Goal: Task Accomplishment & Management: Manage account settings

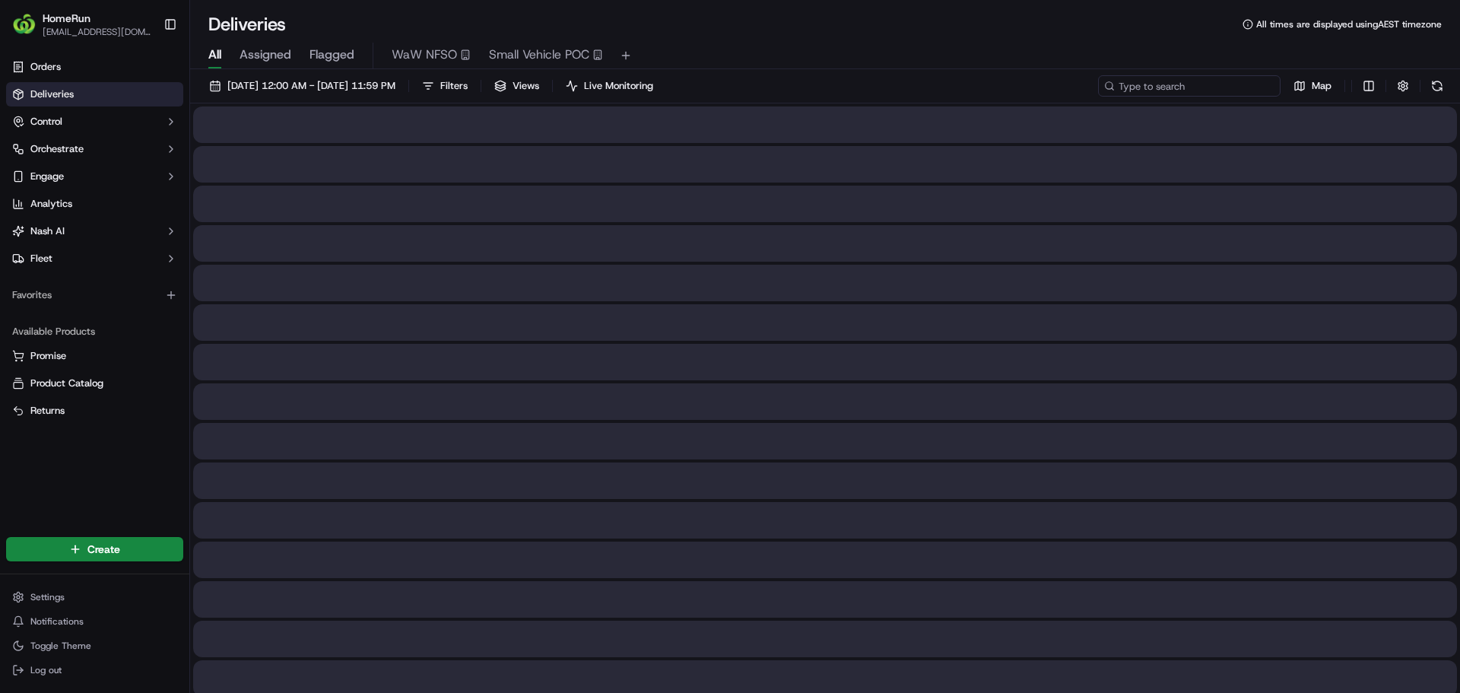
click at [1240, 90] on input at bounding box center [1189, 85] width 183 height 21
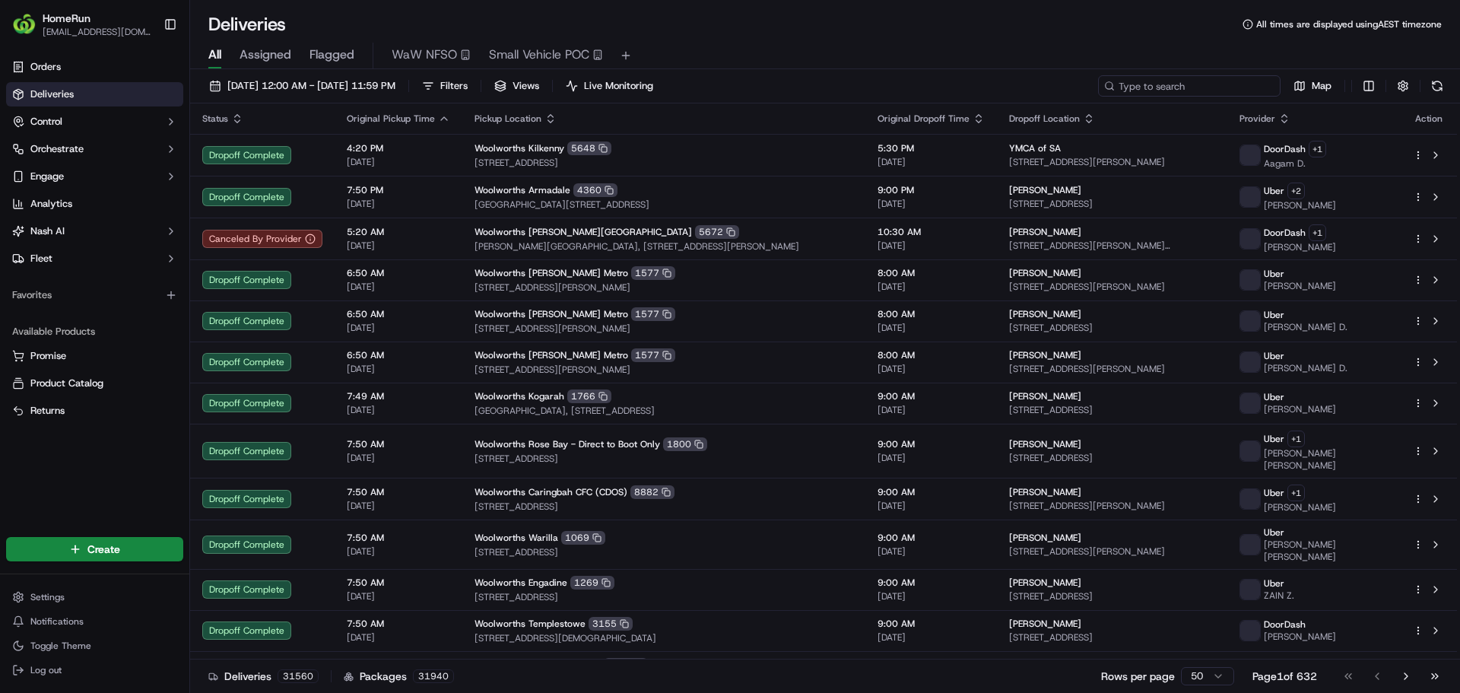
paste input "270156655"
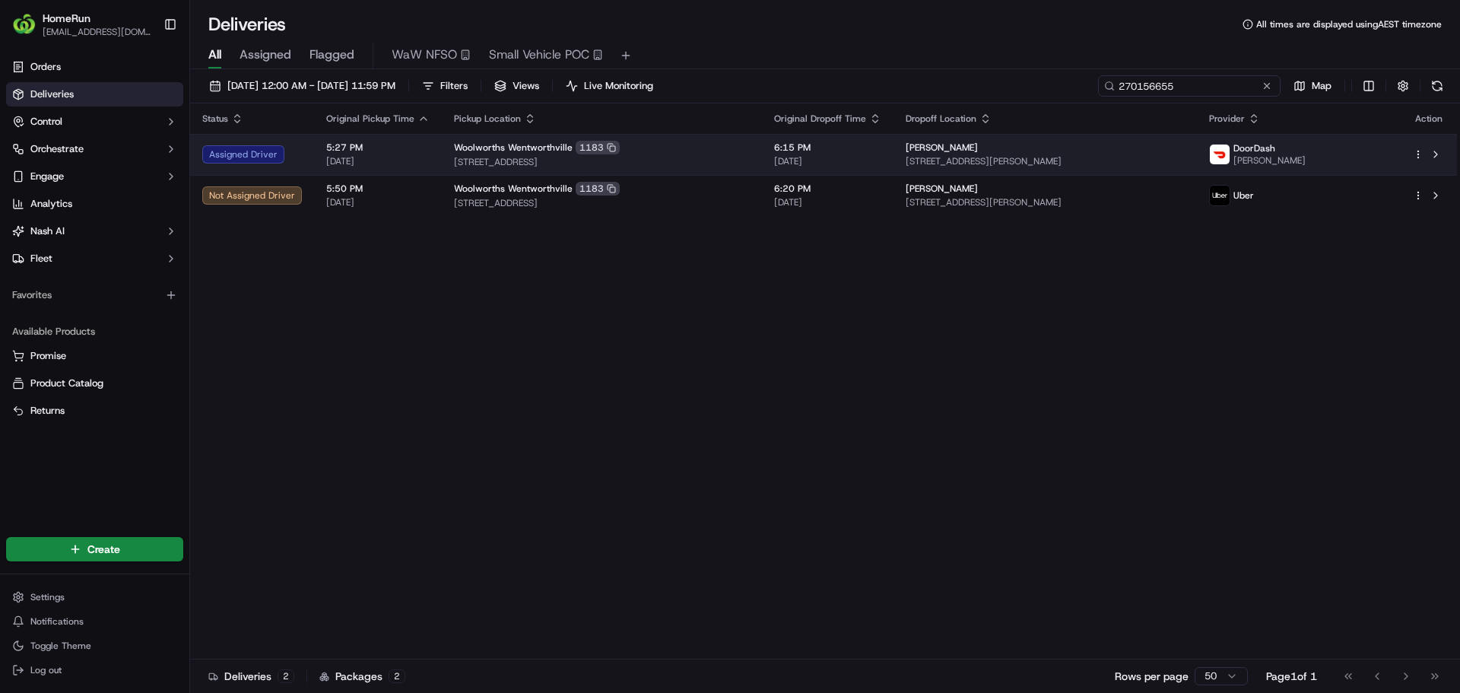
type input "270156655"
click at [272, 157] on div "Assigned Driver" at bounding box center [252, 154] width 100 height 18
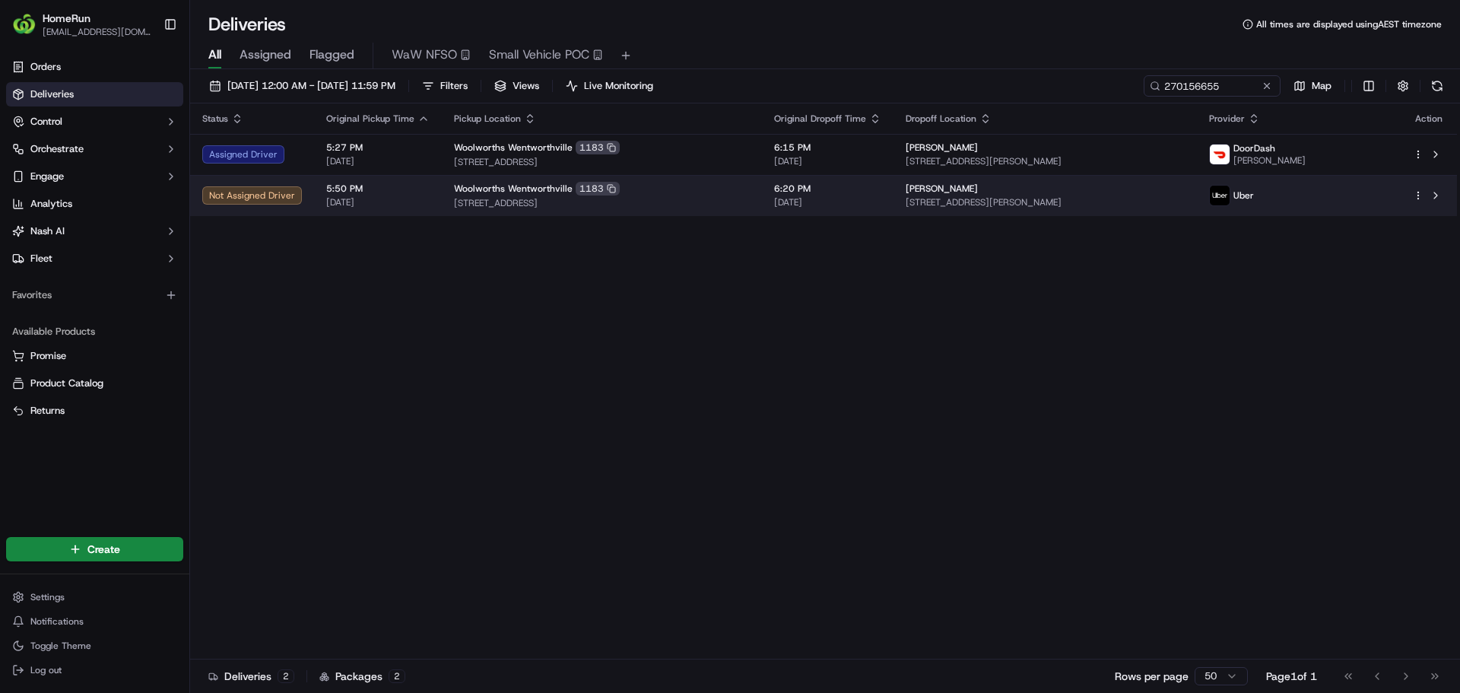
click at [314, 197] on td "5:50 PM 19/09/2025" at bounding box center [378, 195] width 128 height 41
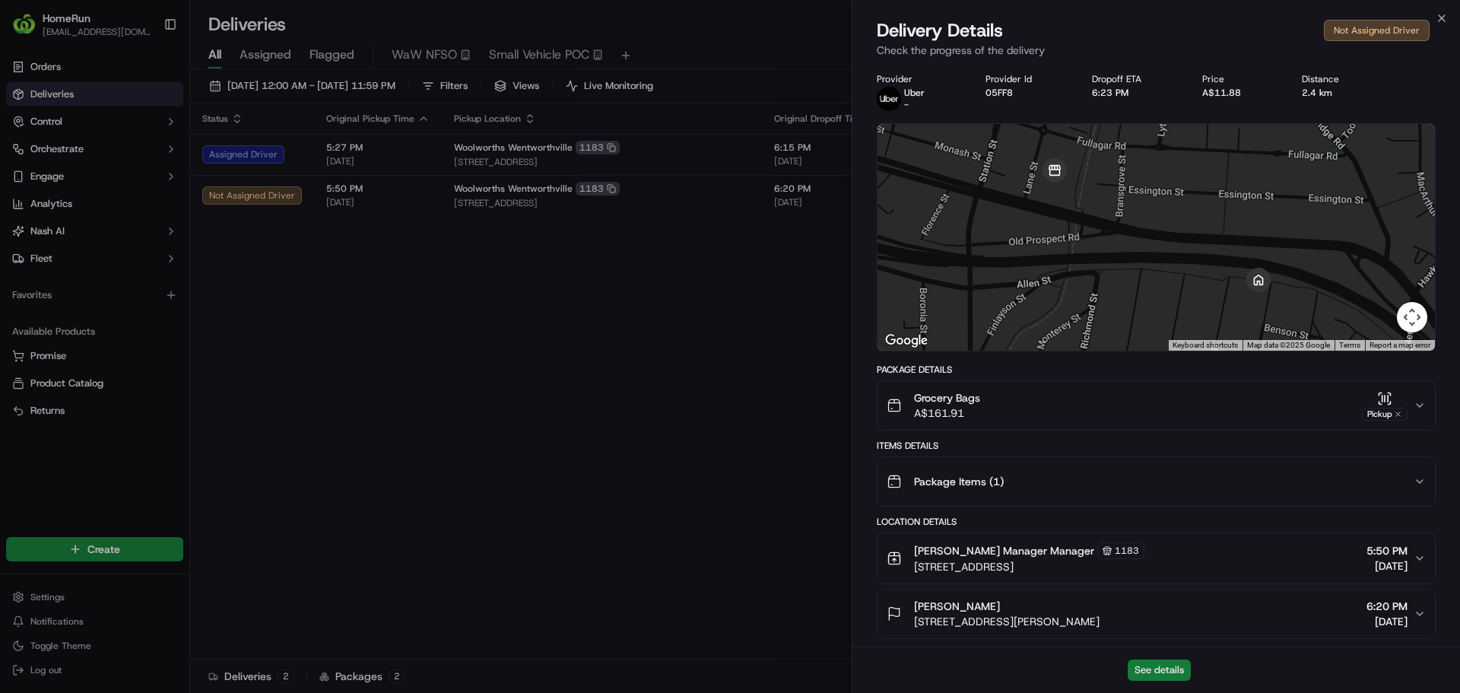
click at [1152, 675] on button "See details" at bounding box center [1159, 669] width 63 height 21
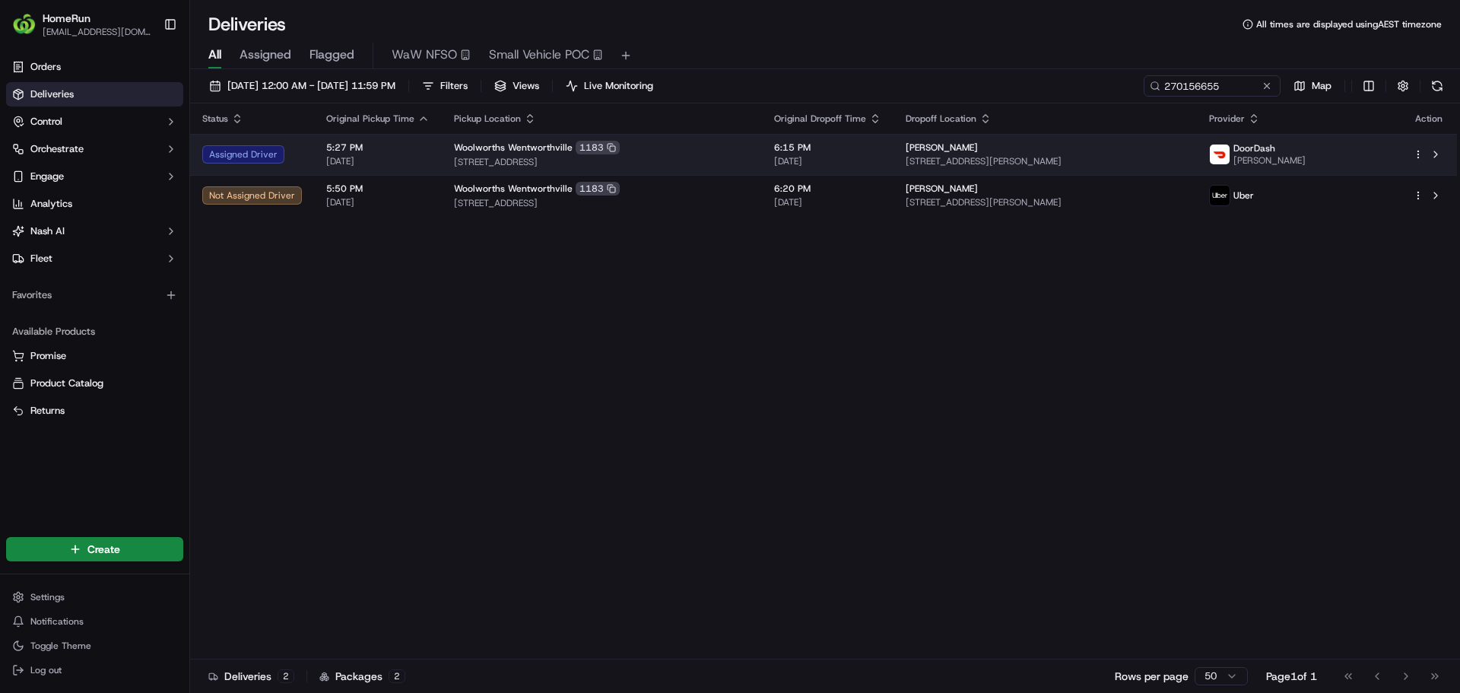
click at [320, 141] on td "5:27 PM 19/09/2025" at bounding box center [378, 154] width 128 height 41
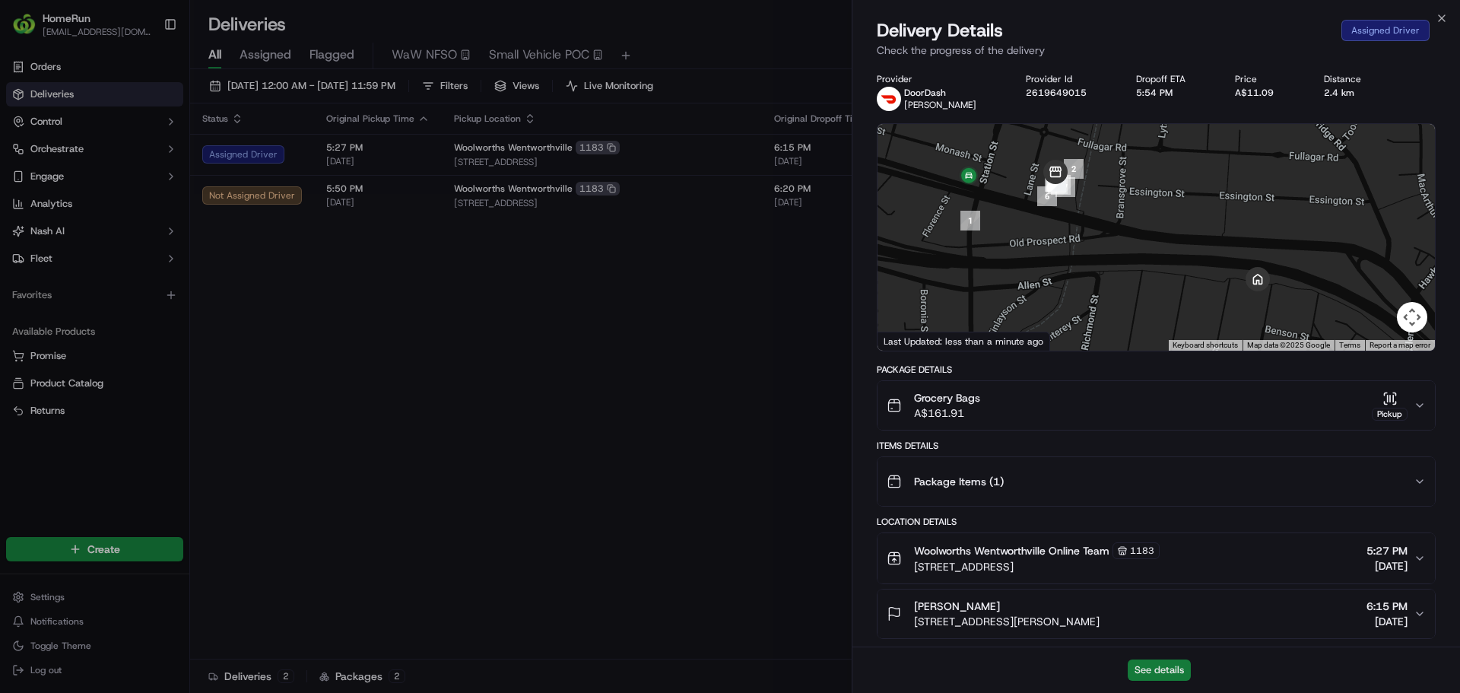
click at [1182, 669] on button "See details" at bounding box center [1159, 669] width 63 height 21
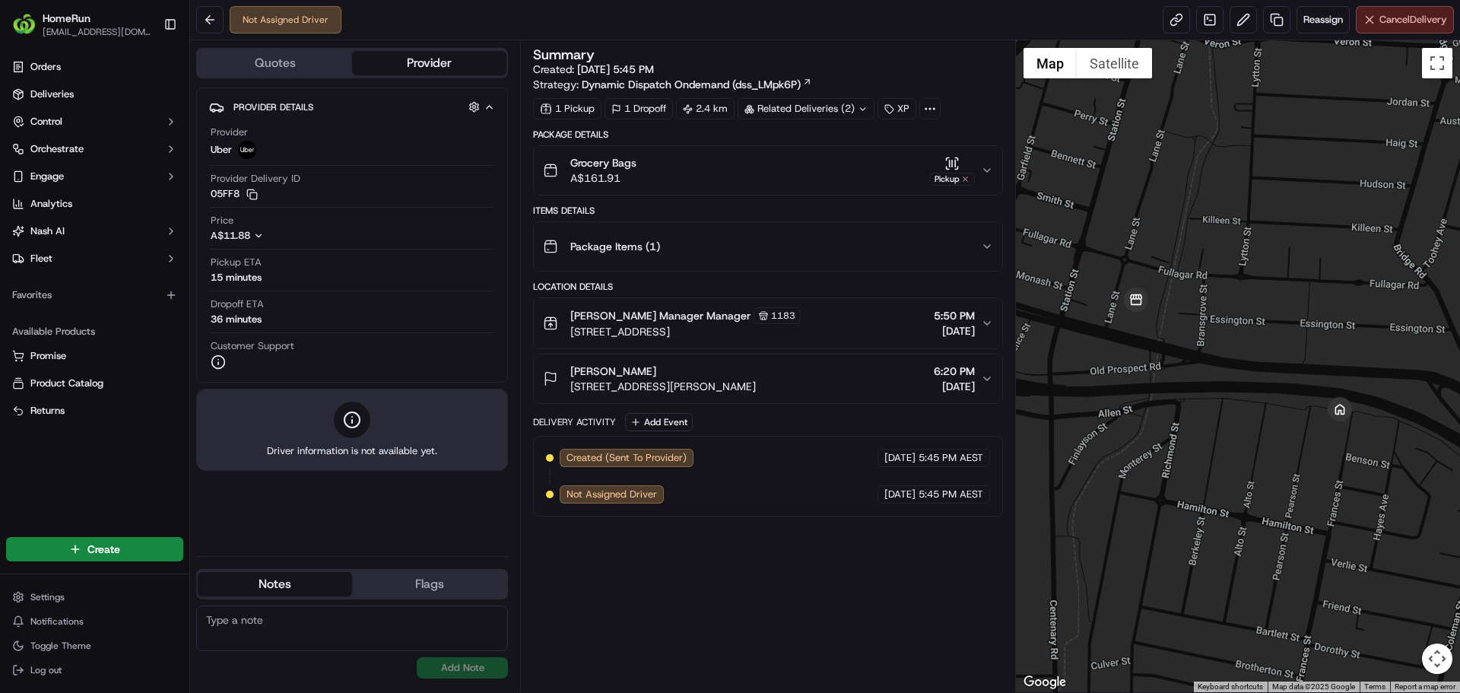
click at [1386, 21] on span "Cancel Delivery" at bounding box center [1413, 20] width 68 height 14
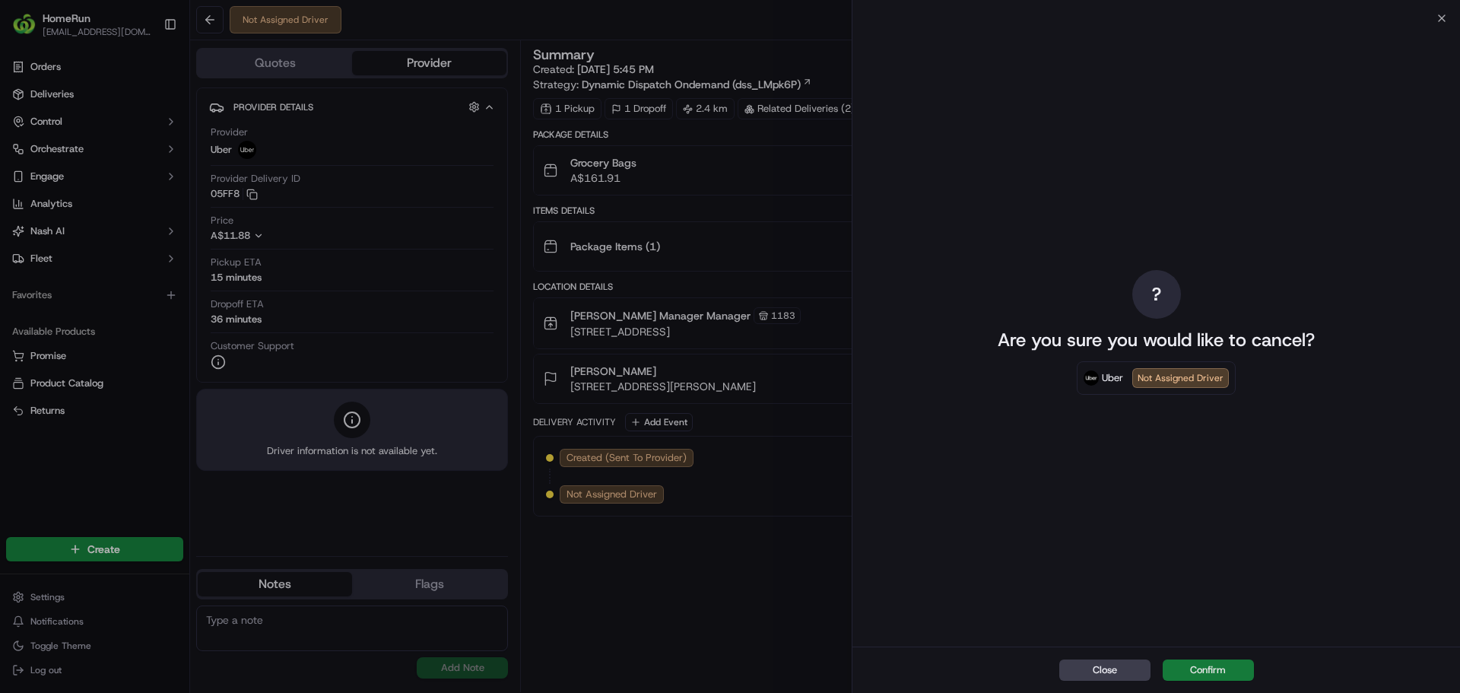
click at [1217, 671] on button "Confirm" at bounding box center [1208, 669] width 91 height 21
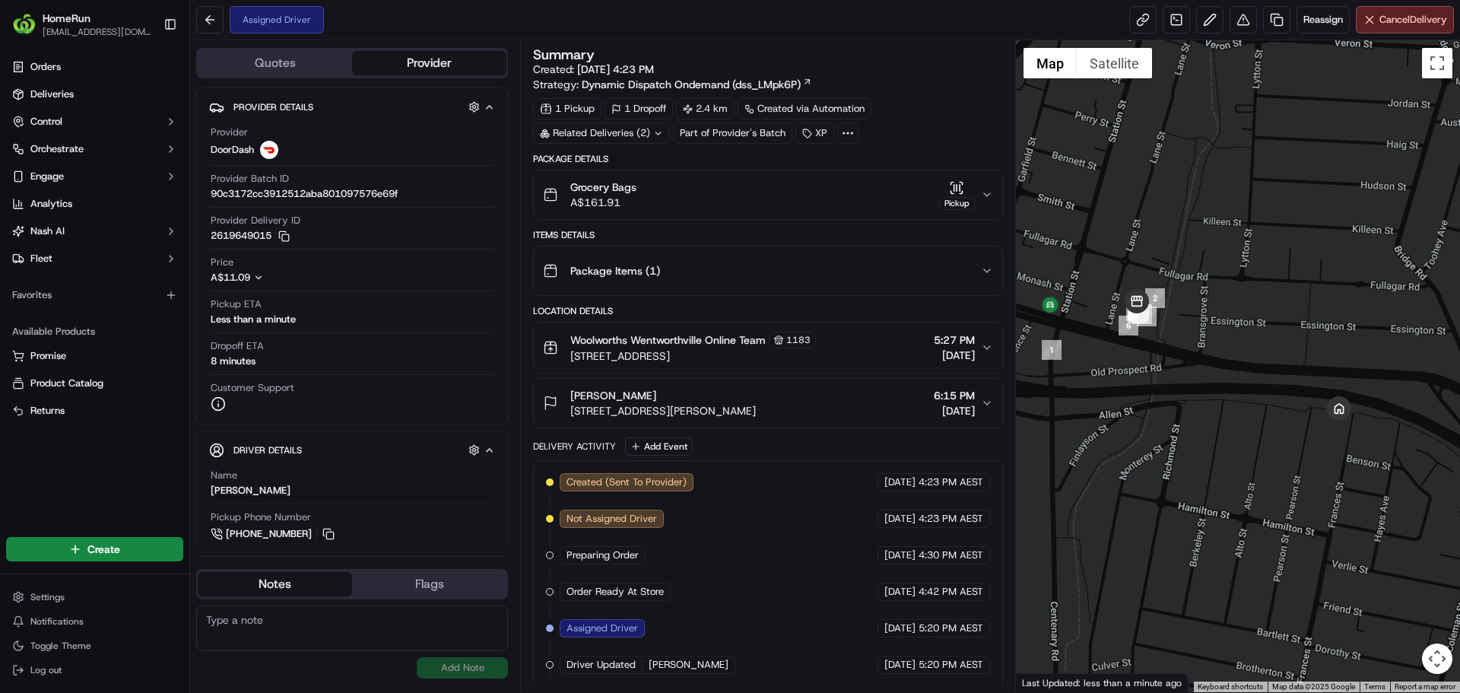
scroll to position [221, 0]
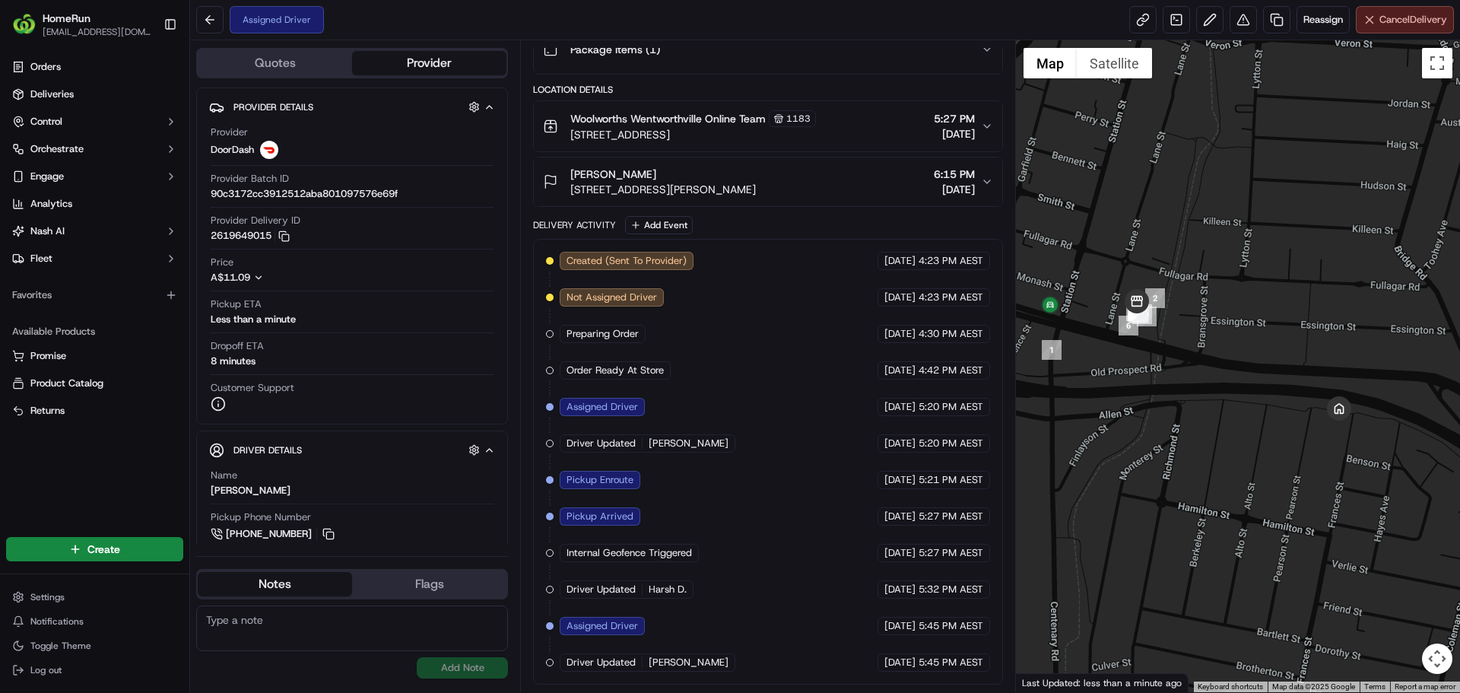
click at [1379, 24] on span "Cancel Delivery" at bounding box center [1413, 20] width 68 height 14
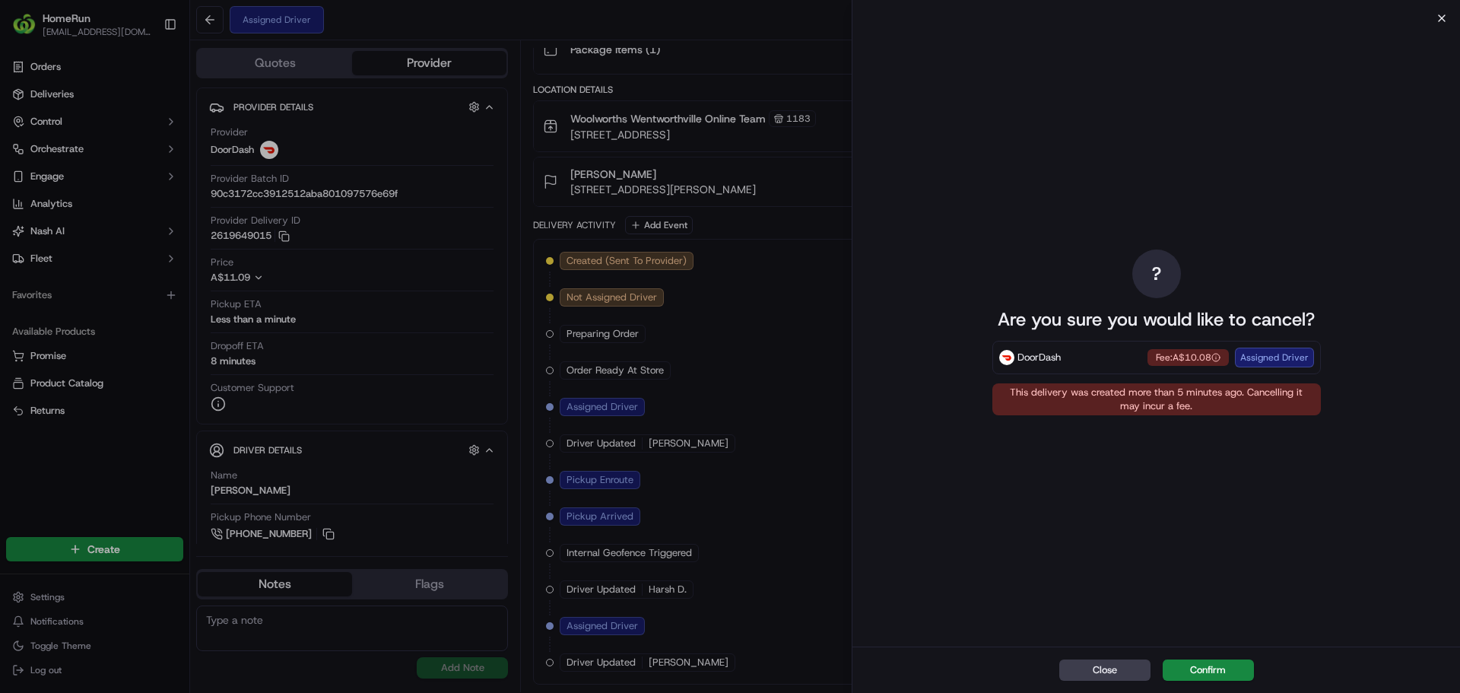
click at [1439, 12] on icon "button" at bounding box center [1442, 18] width 12 height 12
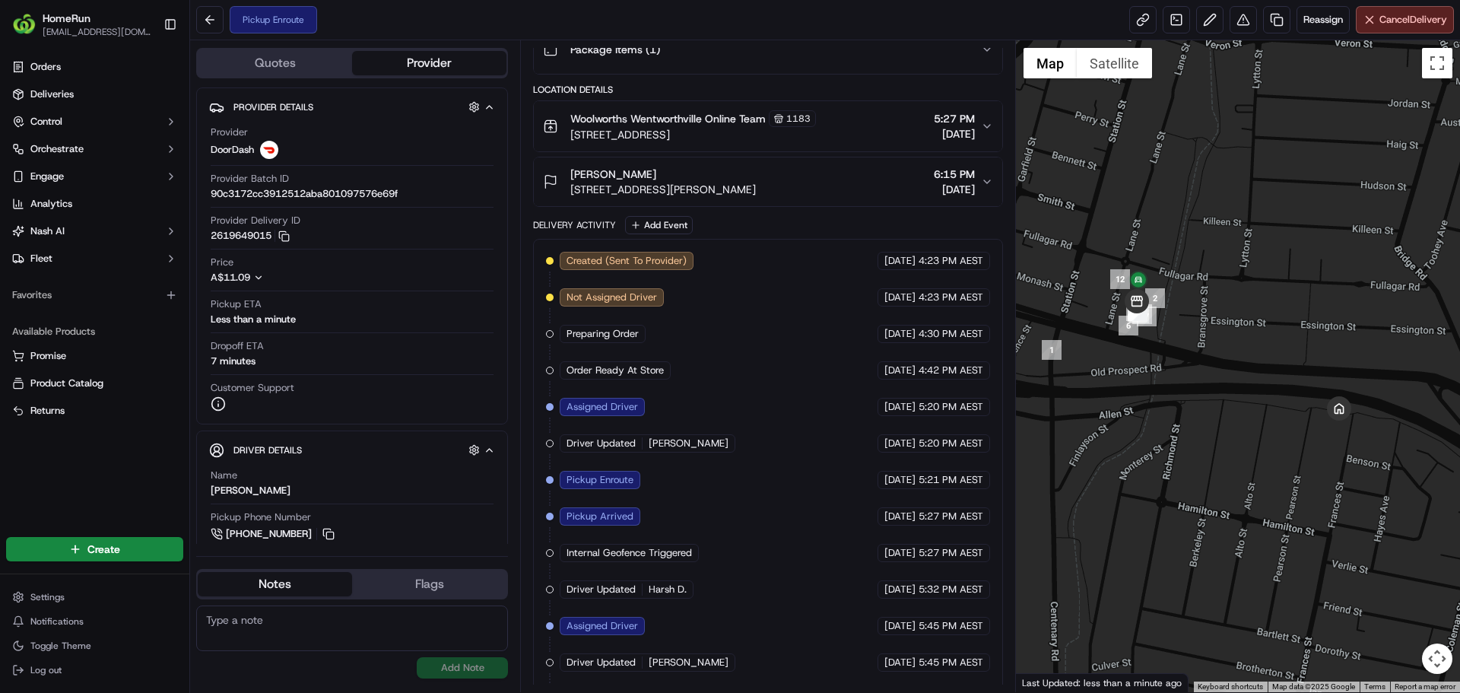
scroll to position [258, 0]
